Goal: Transaction & Acquisition: Purchase product/service

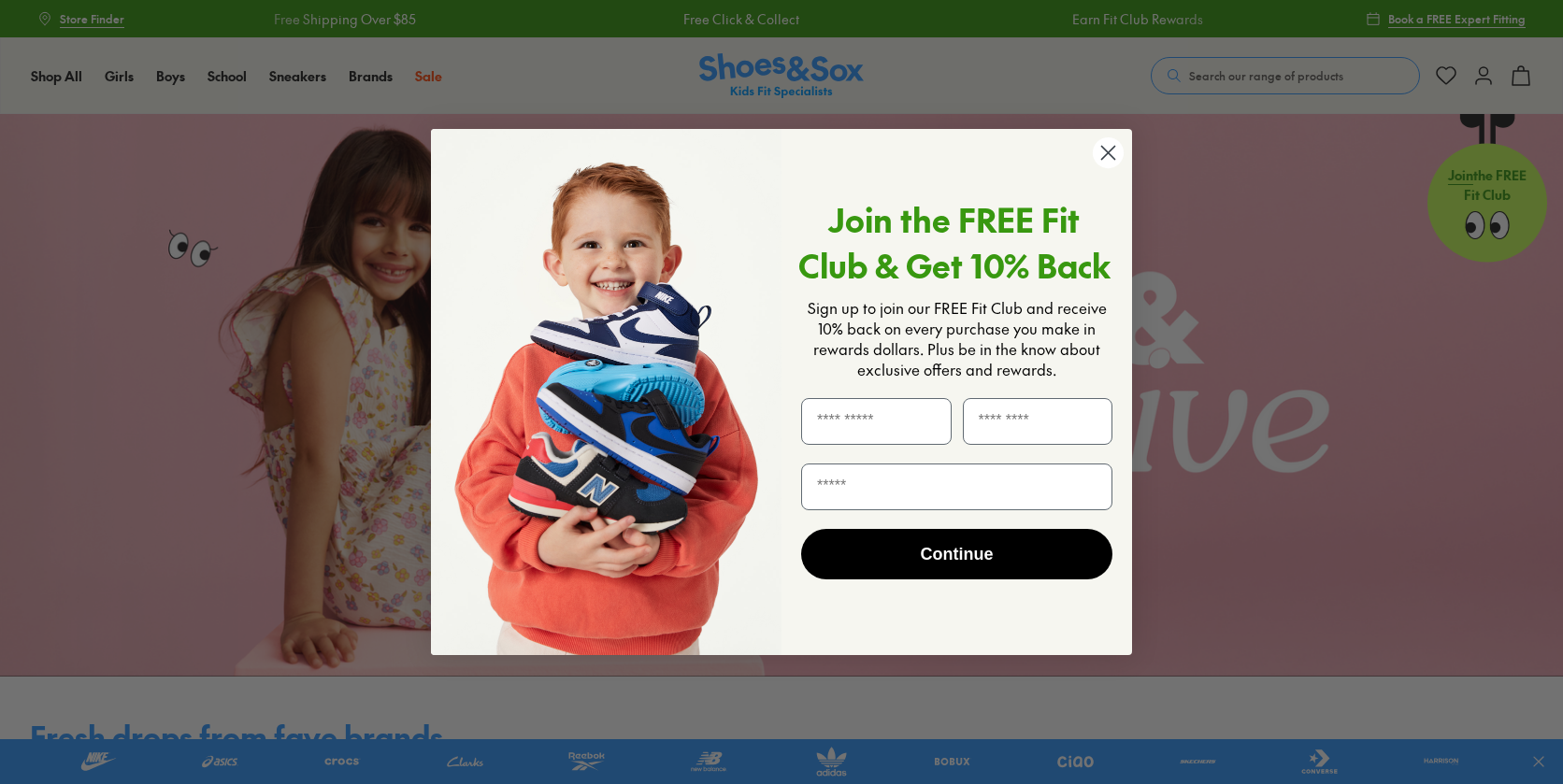
click at [1108, 156] on circle "Close dialog" at bounding box center [1108, 152] width 31 height 31
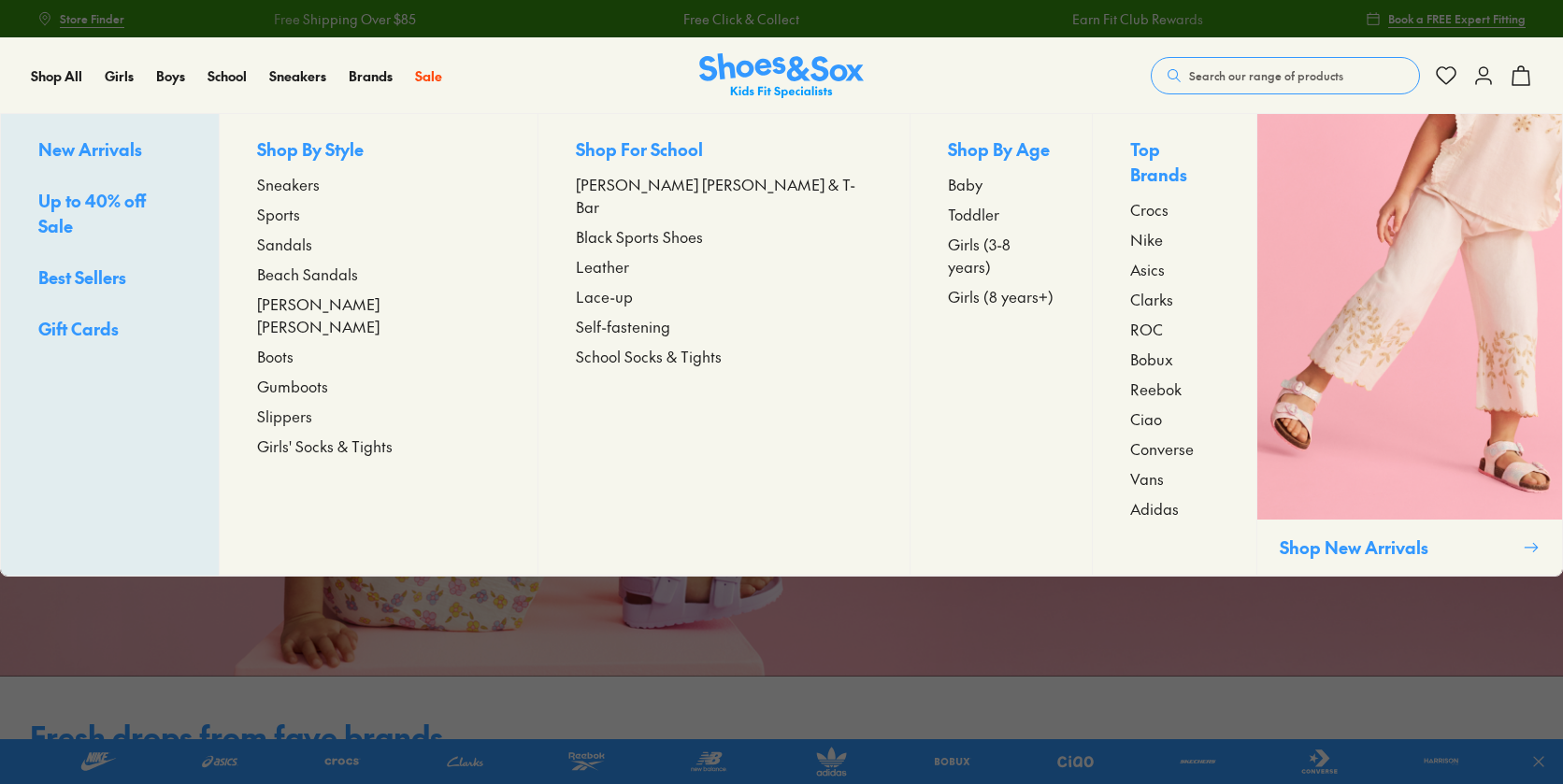
click at [948, 188] on span "Baby" at bounding box center [965, 184] width 35 height 23
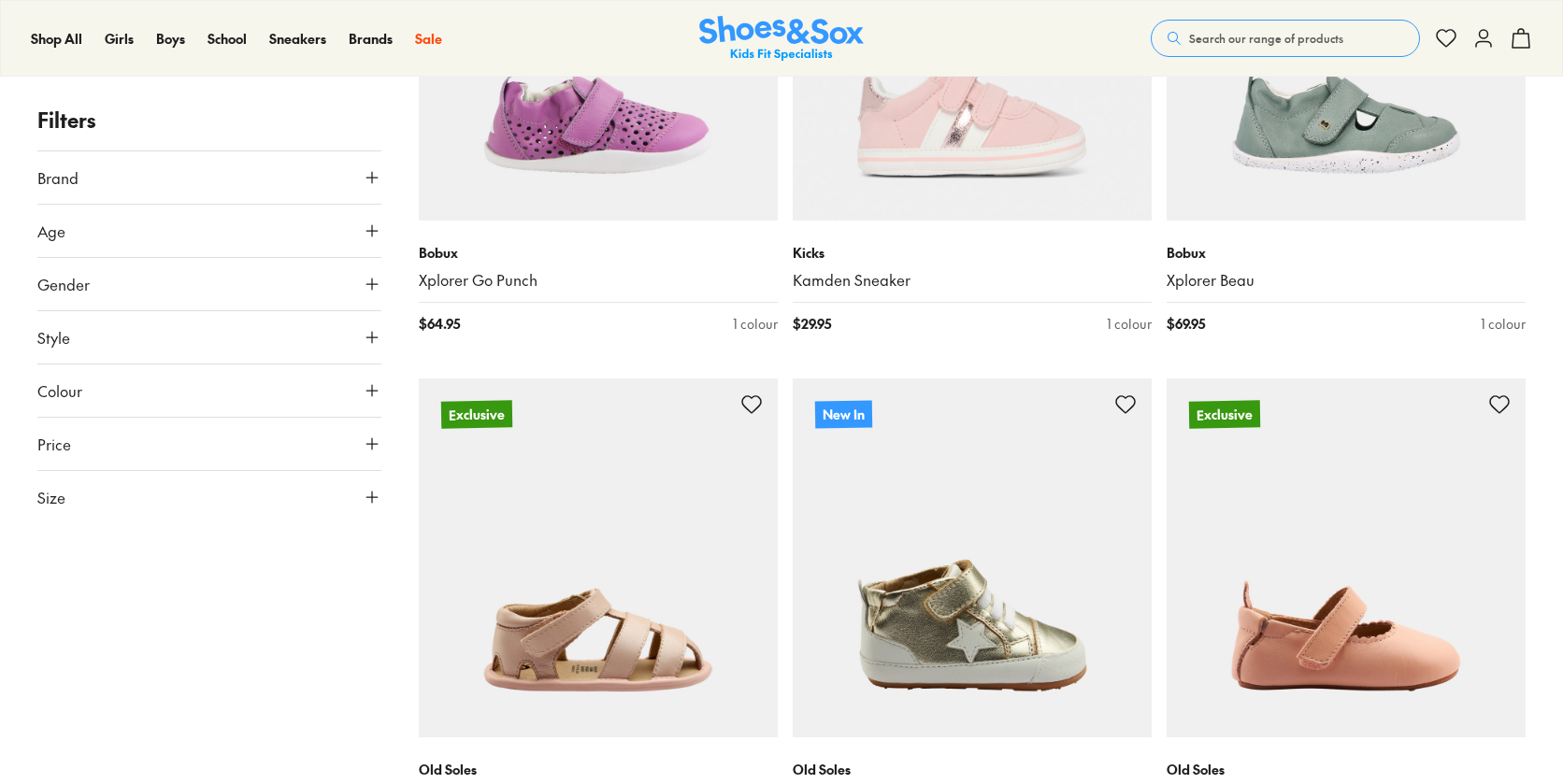
scroll to position [2577, 0]
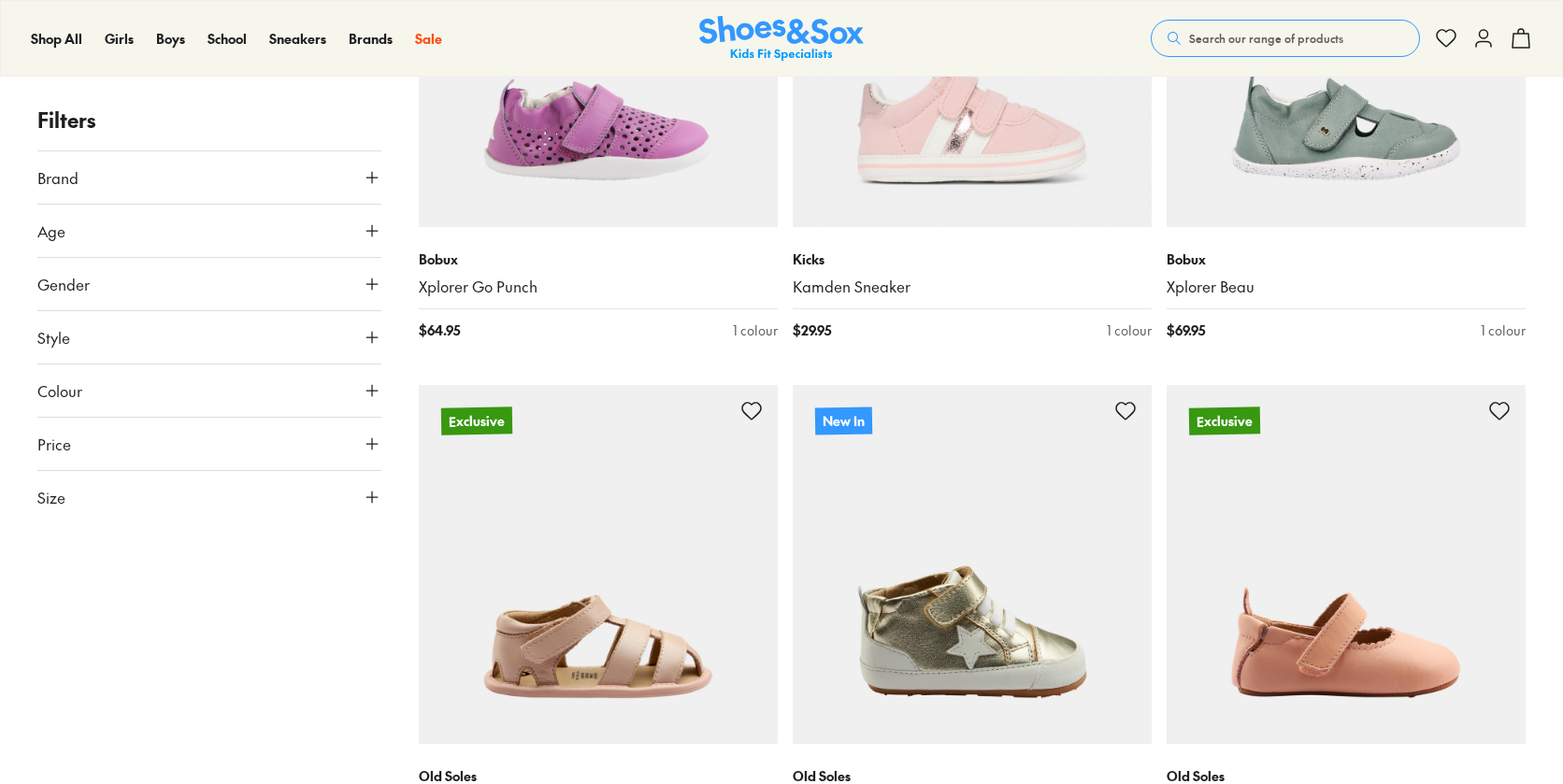
click at [378, 182] on icon at bounding box center [372, 178] width 19 height 19
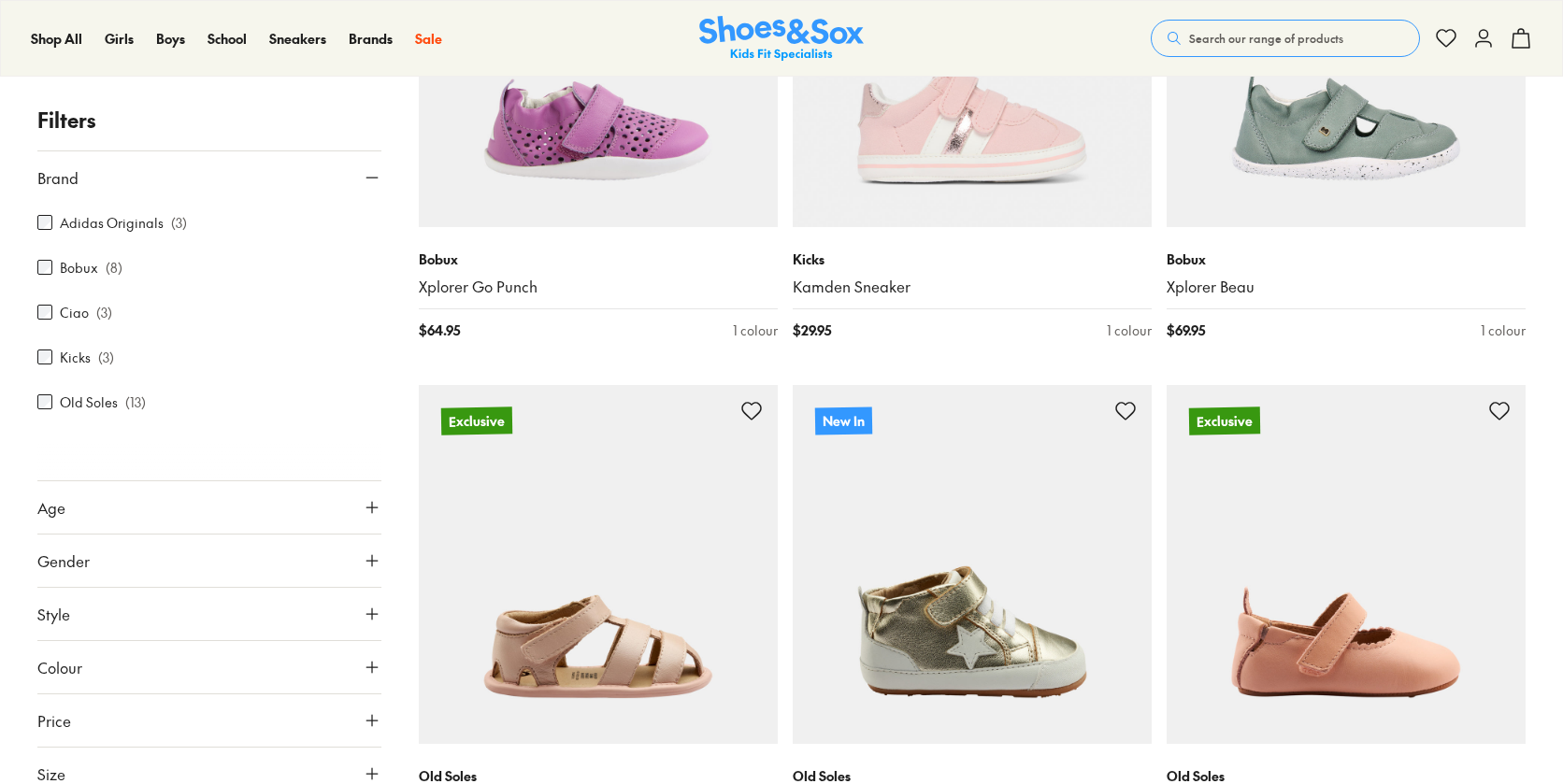
click at [82, 264] on label "Bobux" at bounding box center [79, 267] width 39 height 20
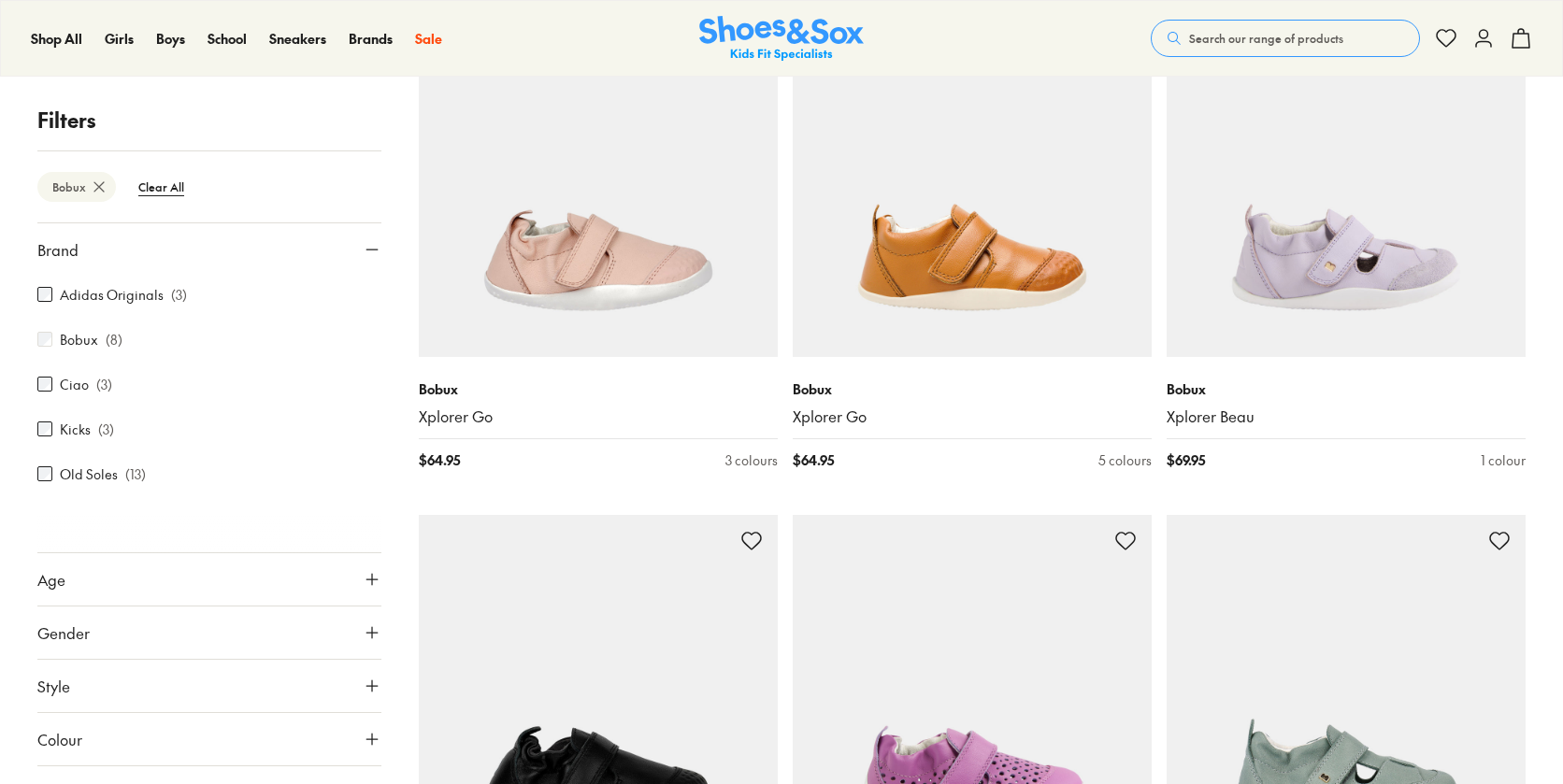
scroll to position [378, 0]
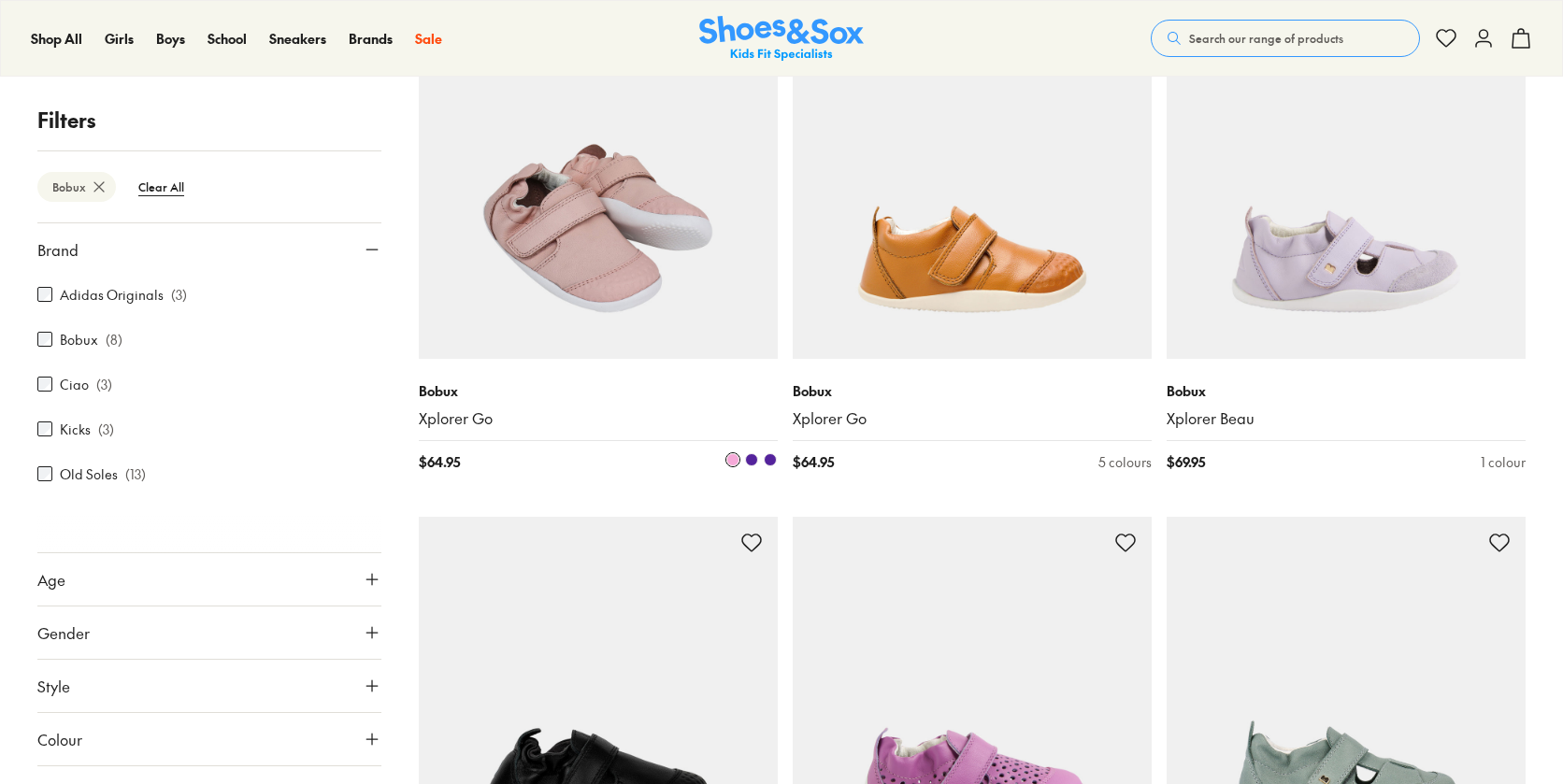
click at [638, 244] on img at bounding box center [598, 180] width 359 height 359
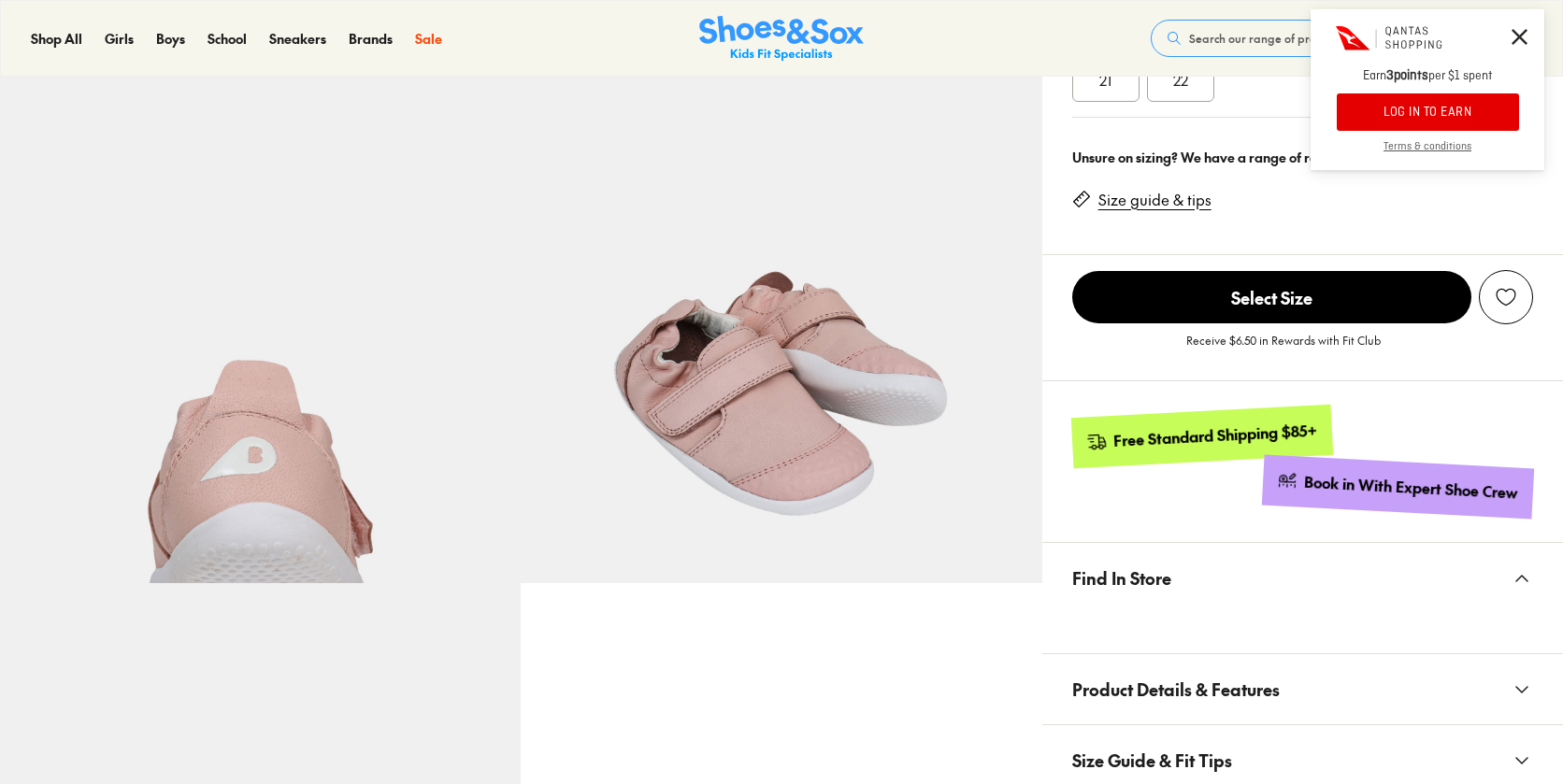
scroll to position [619, 0]
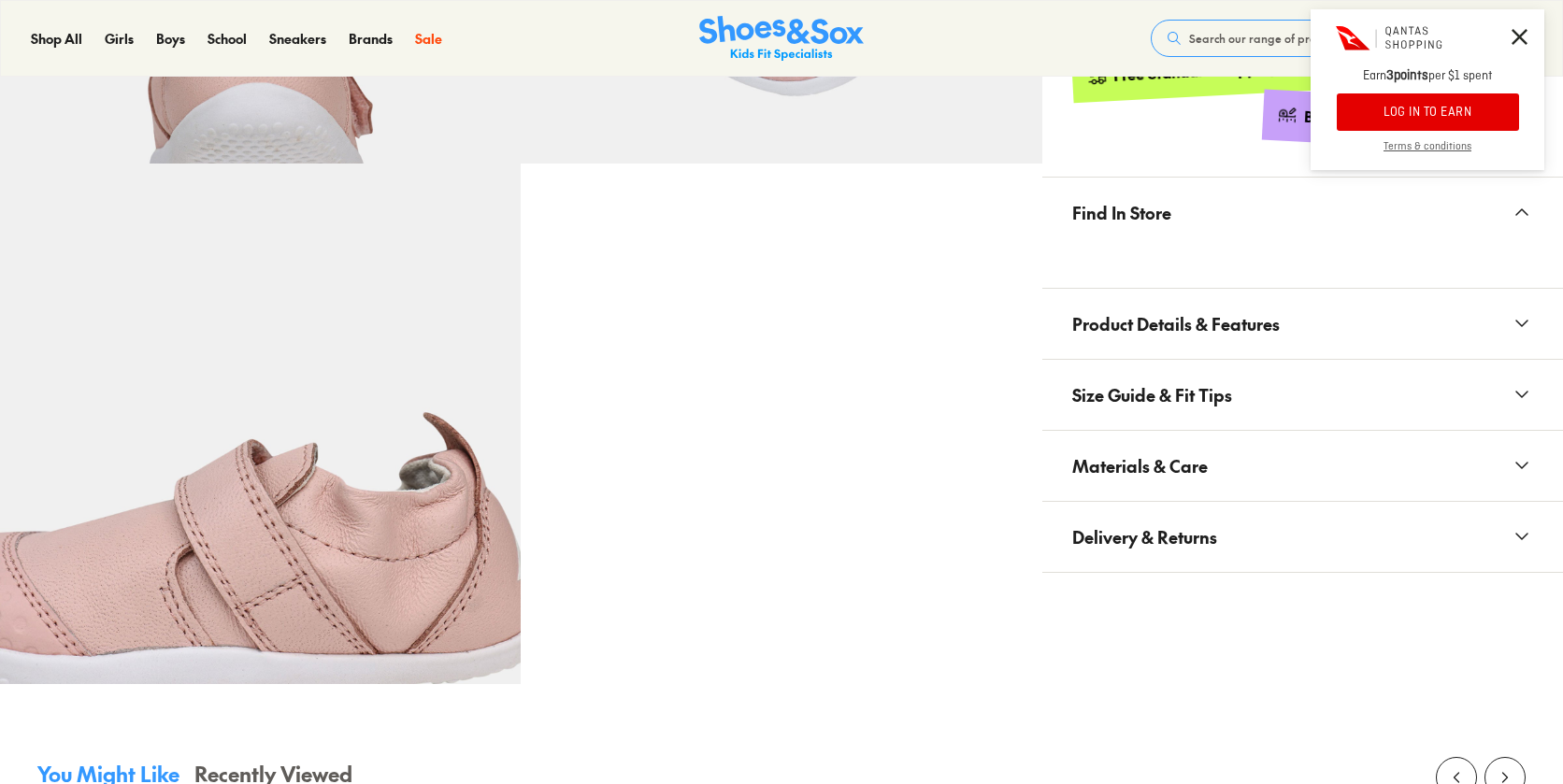
select select "*"
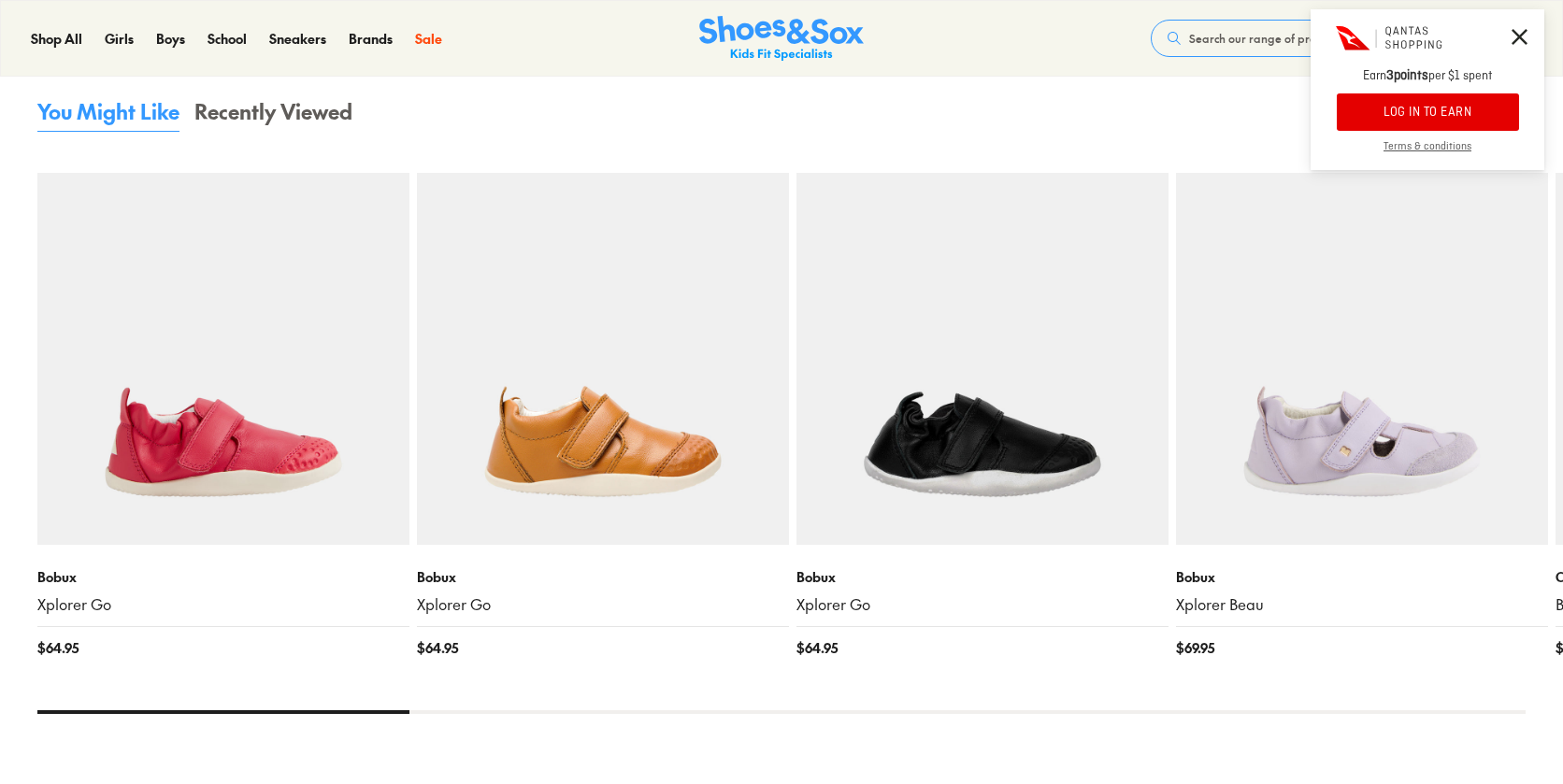
scroll to position [1659, 0]
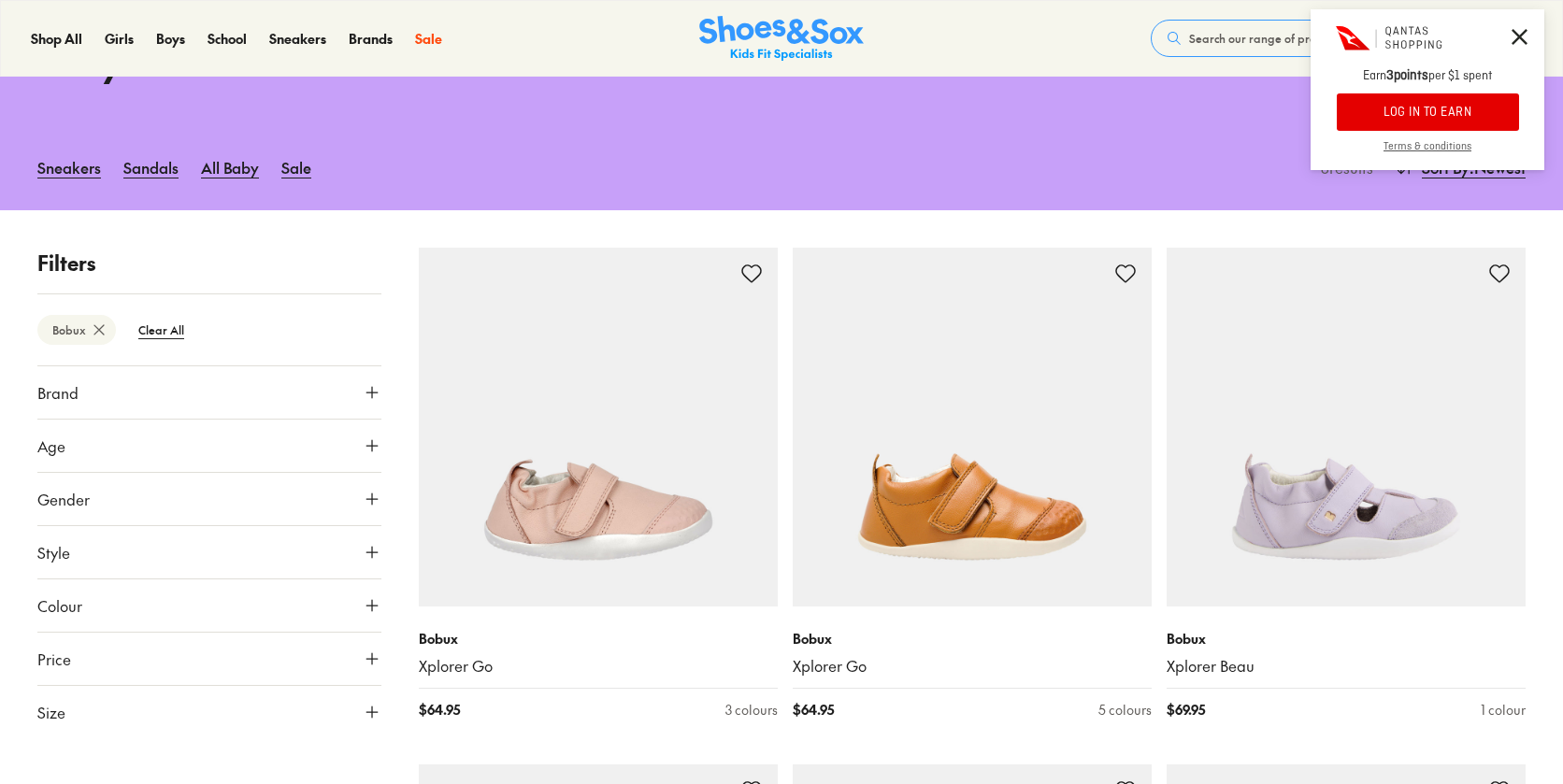
scroll to position [130, 0]
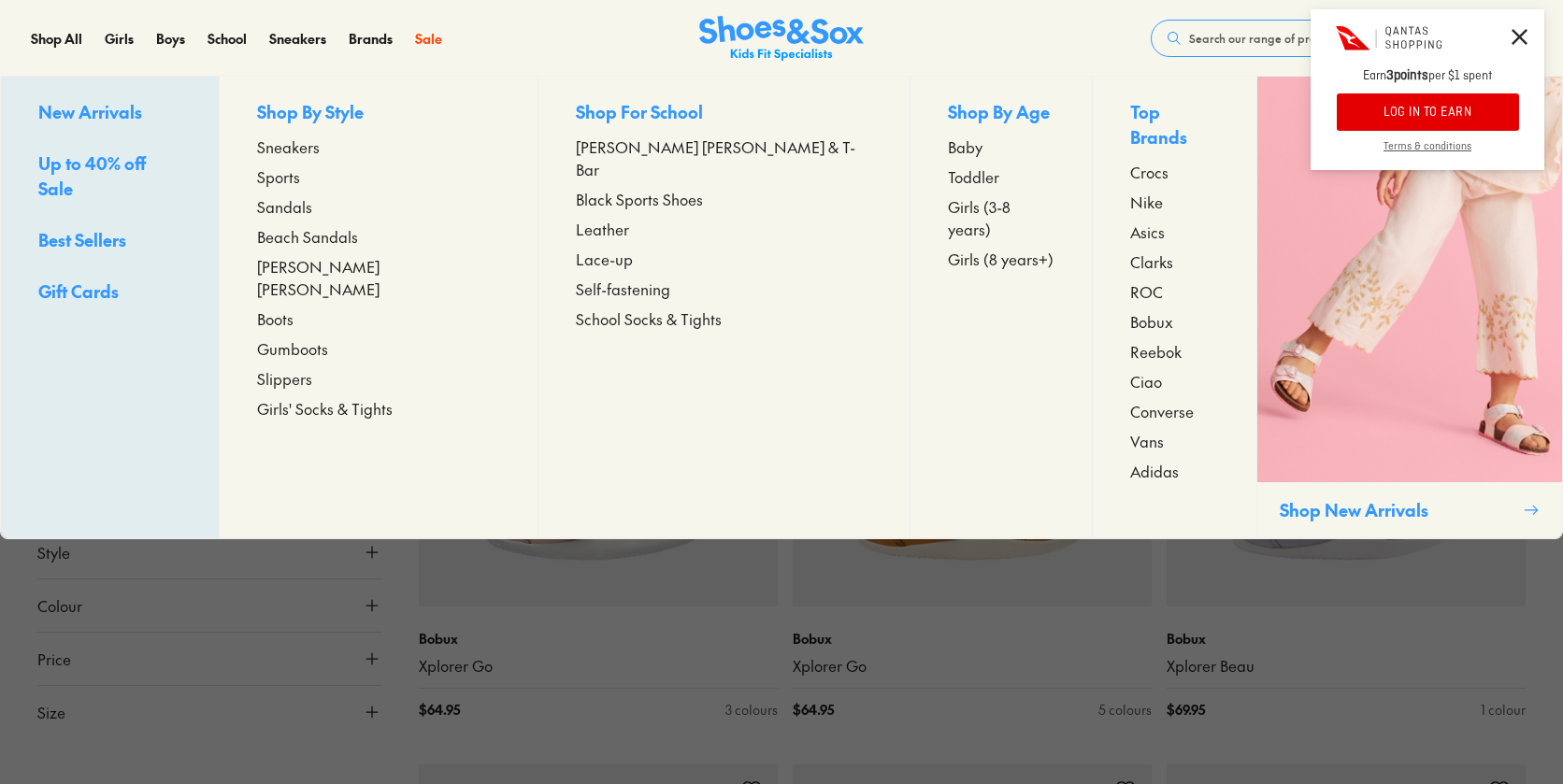
click at [1130, 310] on span "Bobux" at bounding box center [1152, 321] width 43 height 23
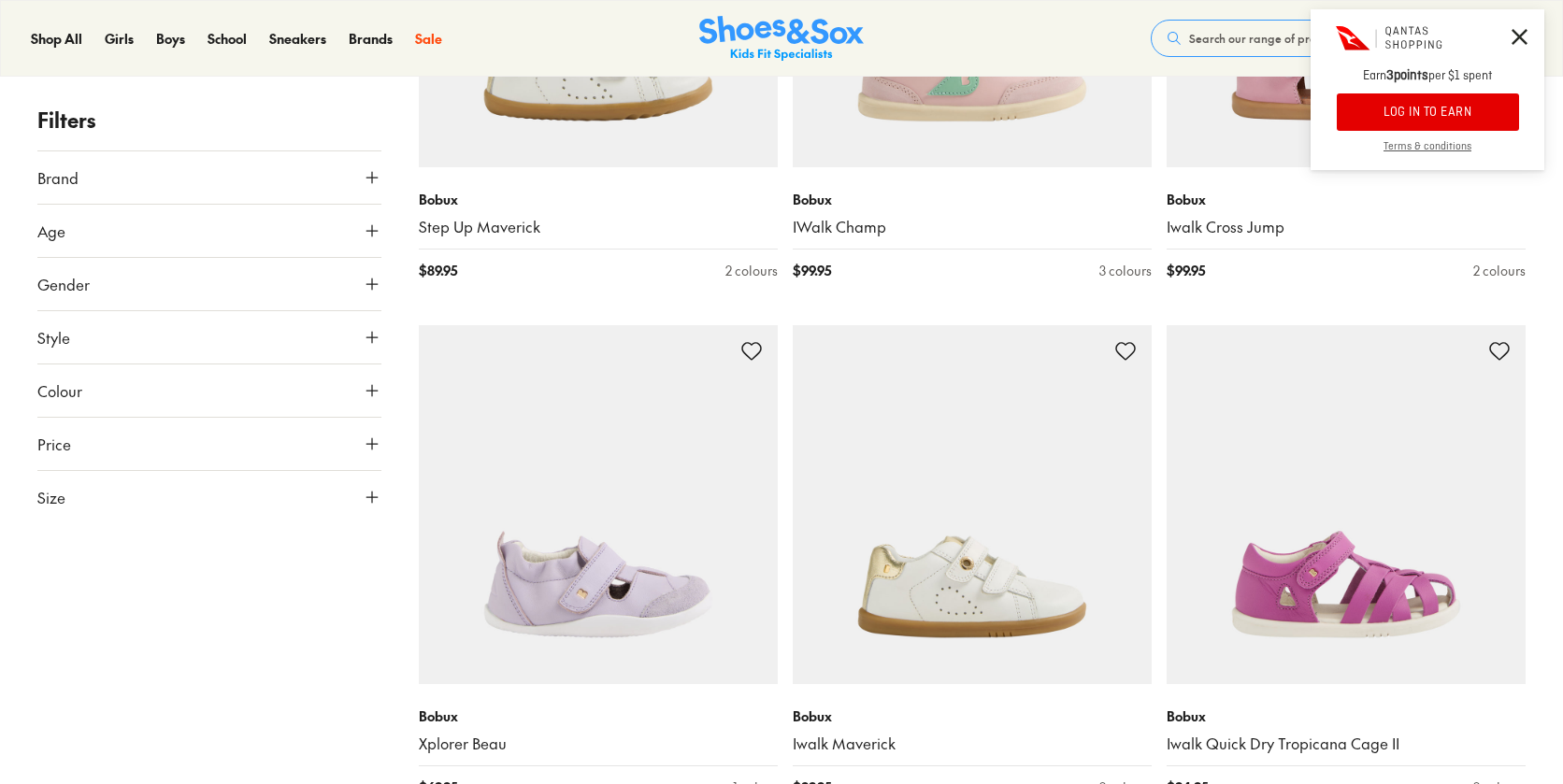
scroll to position [1093, 0]
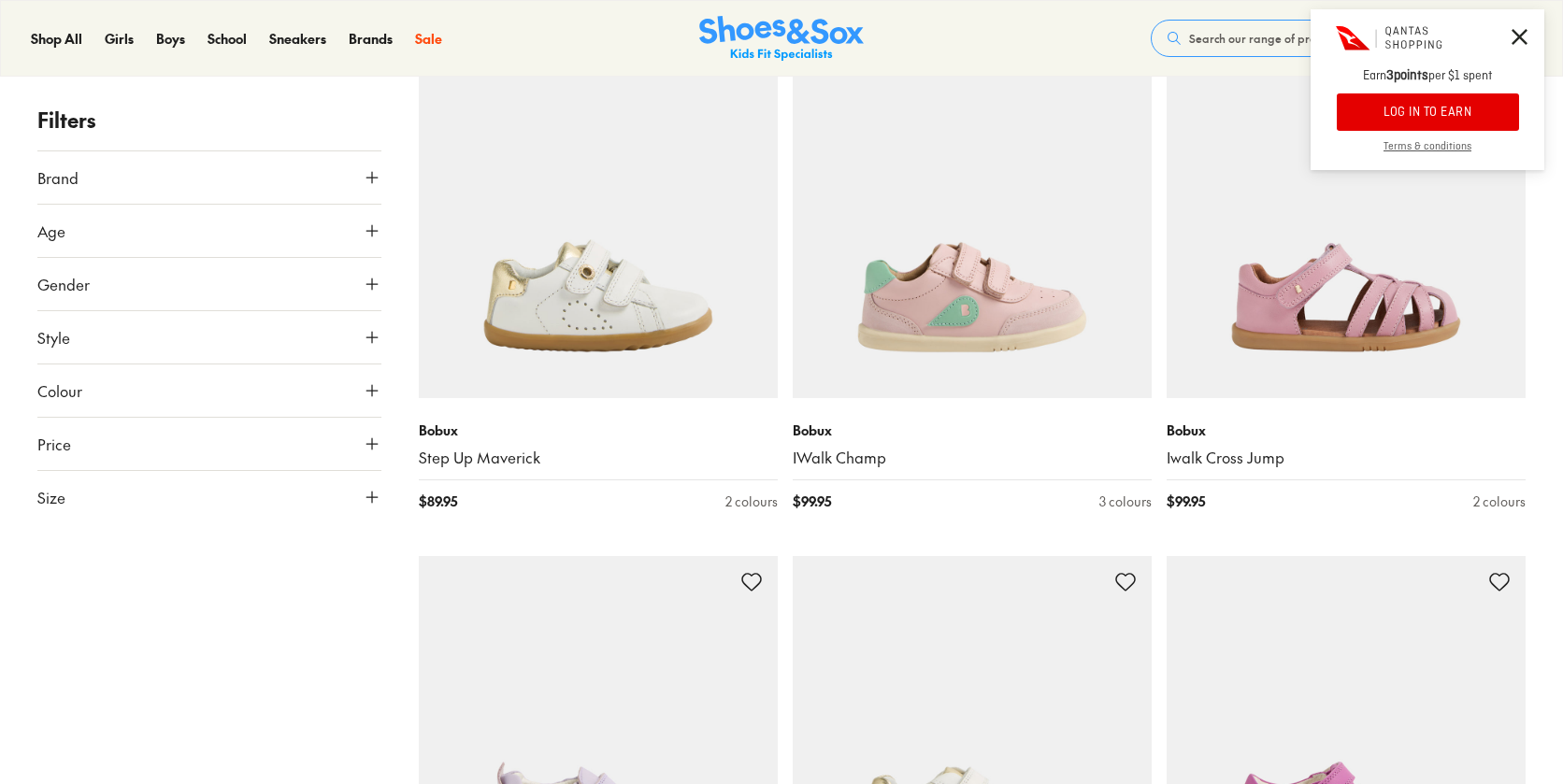
scroll to position [181, 0]
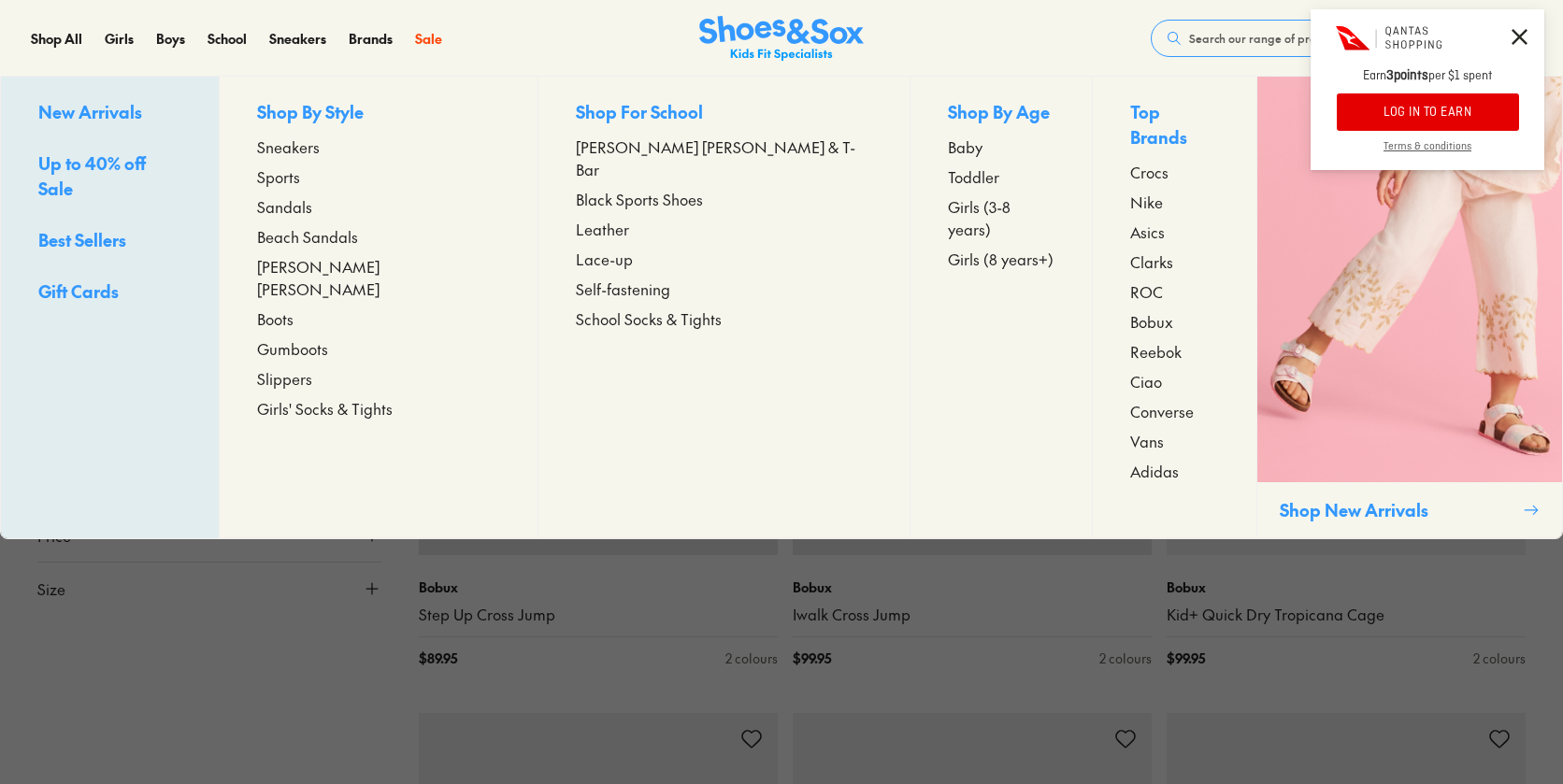
click at [1130, 430] on span "Vans" at bounding box center [1147, 441] width 34 height 23
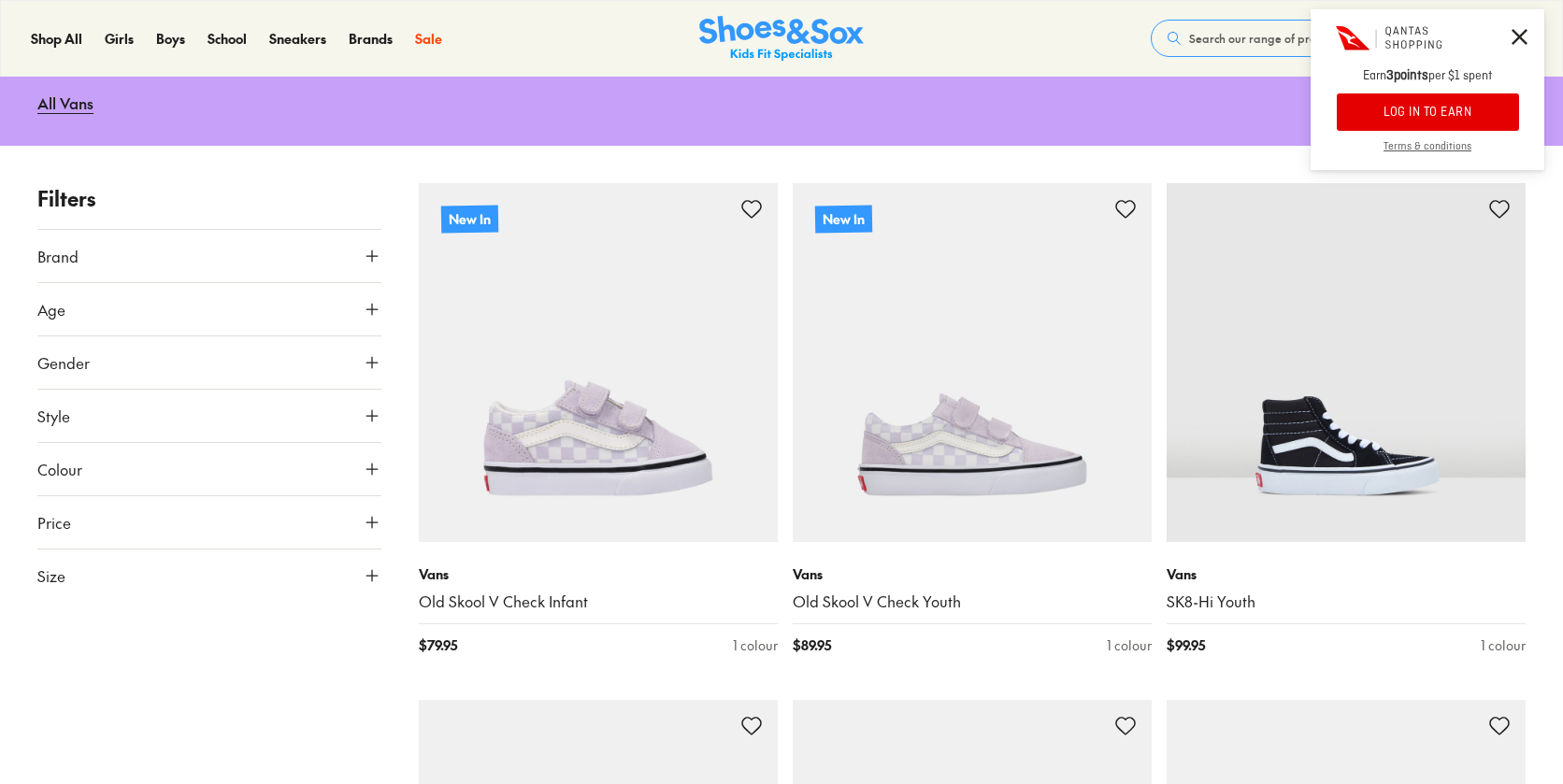
scroll to position [131, 0]
